Goal: Navigation & Orientation: Find specific page/section

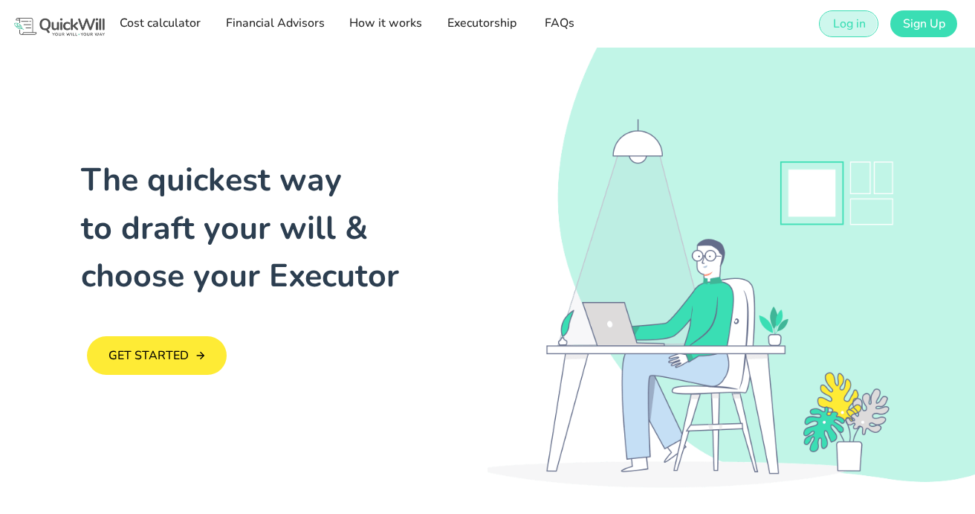
click at [854, 28] on span "Log in" at bounding box center [848, 24] width 33 height 16
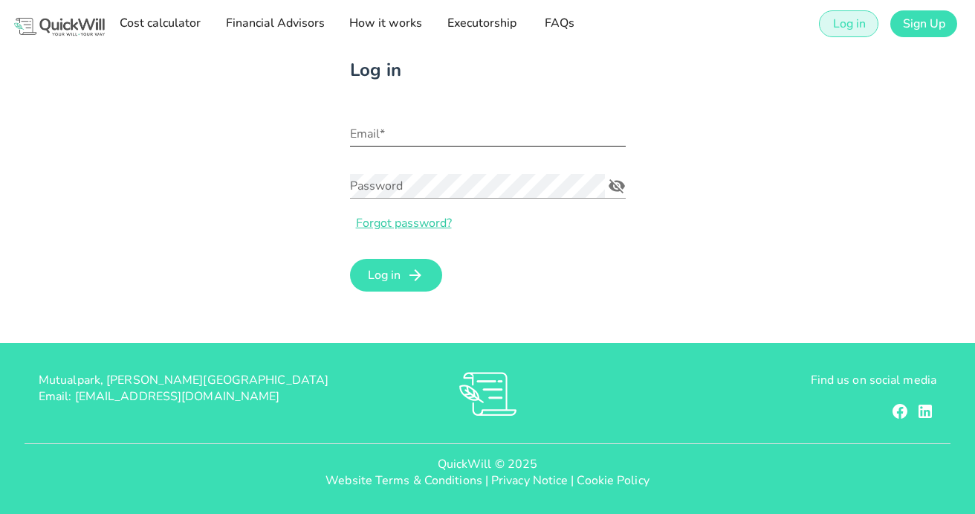
click at [488, 146] on div "Email*" at bounding box center [488, 142] width 276 height 40
click at [465, 136] on input "Email*" at bounding box center [488, 134] width 276 height 24
type input "[EMAIL_ADDRESS][DOMAIN_NAME]"
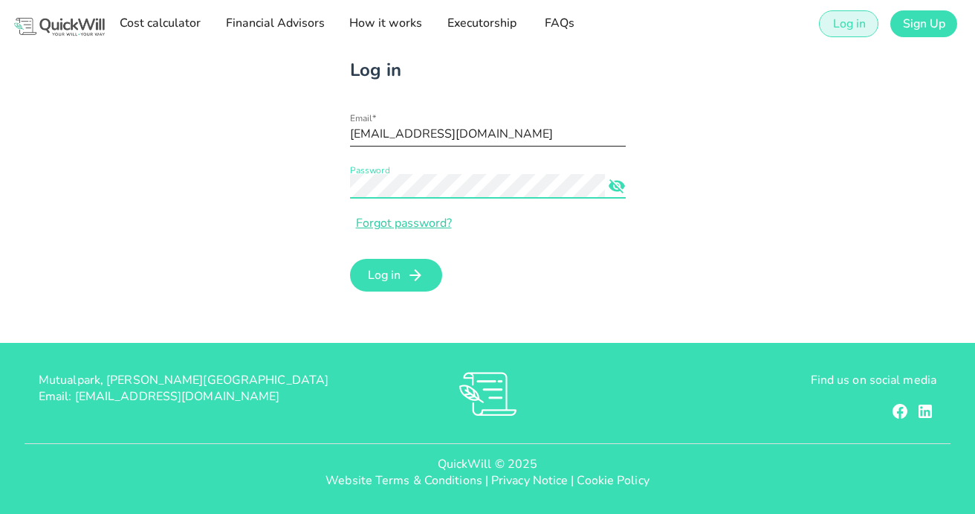
click at [350, 259] on button "Log in" at bounding box center [396, 275] width 93 height 33
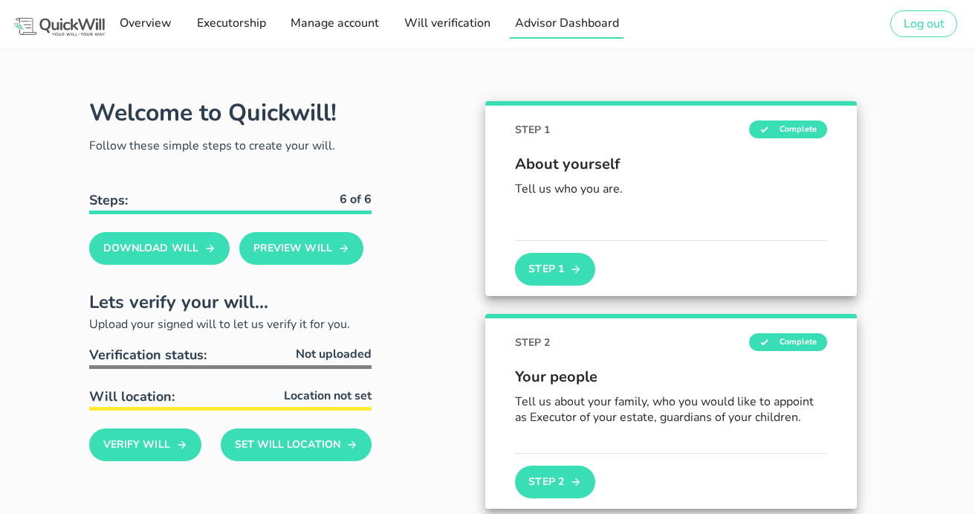
click at [542, 23] on span "Advisor Dashboard" at bounding box center [566, 23] width 105 height 16
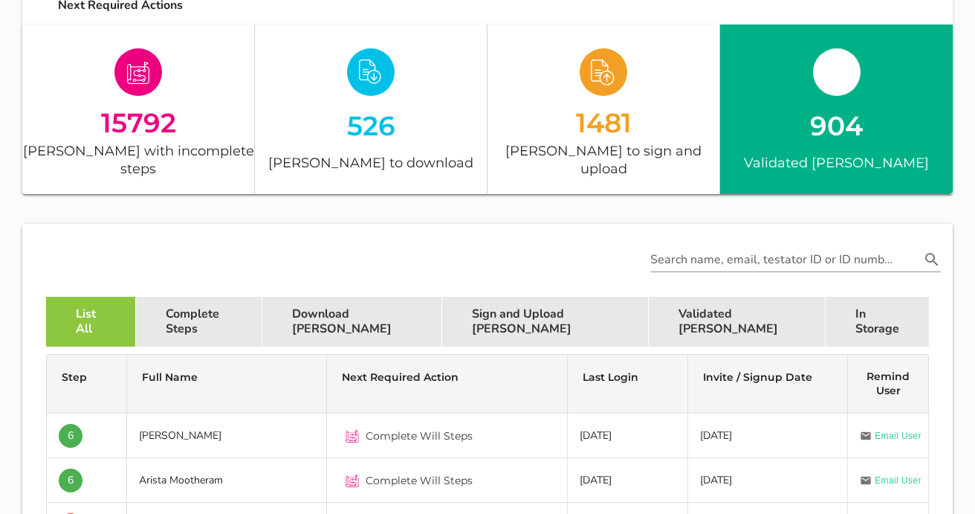
scroll to position [239, 0]
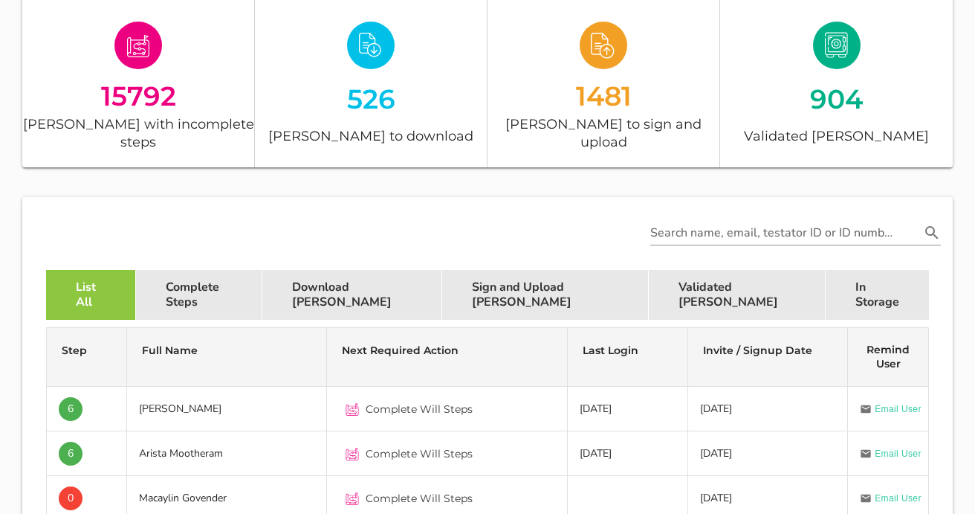
click at [826, 270] on div "In Storage" at bounding box center [877, 295] width 103 height 50
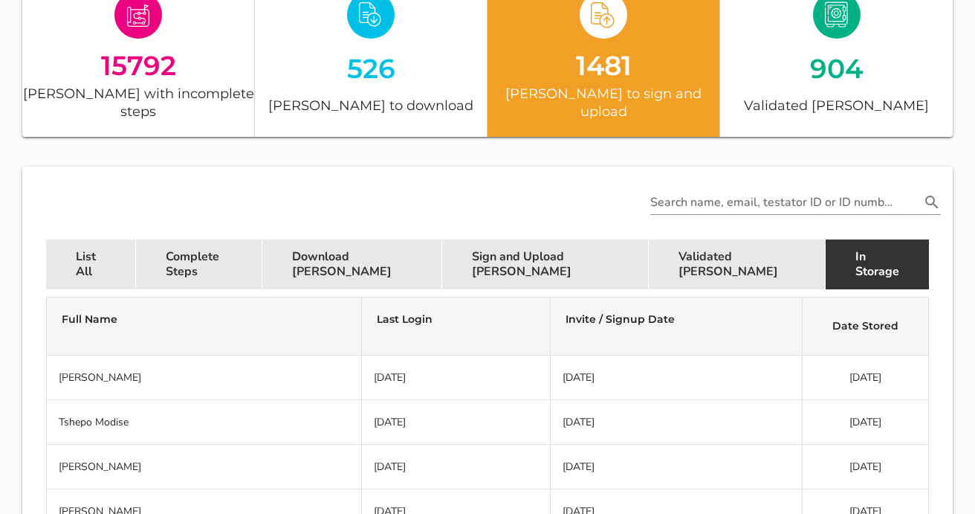
scroll to position [0, 0]
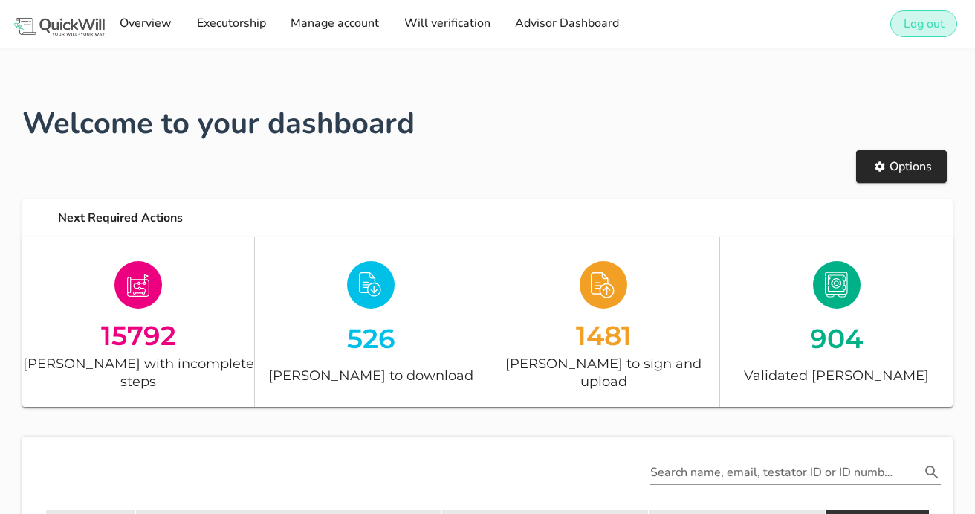
drag, startPoint x: 908, startPoint y: 19, endPoint x: 781, endPoint y: 35, distance: 128.1
click at [787, 34] on div "Overview Executorship Edit my people Manage account Will verification Advisor D…" at bounding box center [487, 24] width 975 height 48
